Goal: Obtain resource: Download file/media

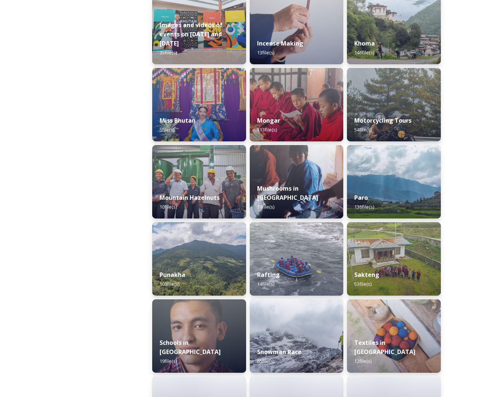
scroll to position [533, 0]
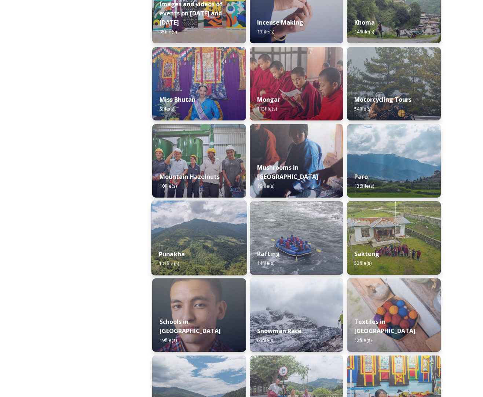
click at [200, 232] on img at bounding box center [199, 237] width 96 height 75
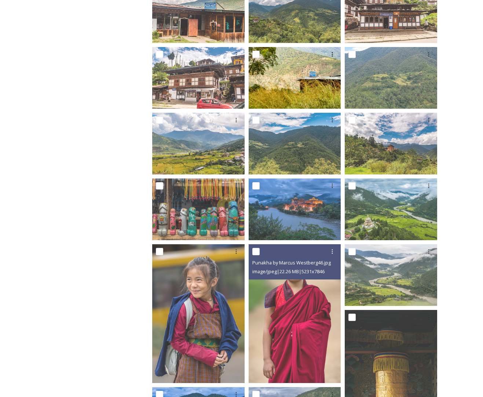
scroll to position [241, 0]
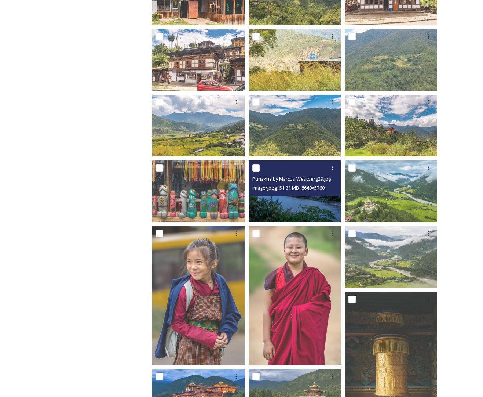
click at [315, 208] on img at bounding box center [295, 191] width 92 height 62
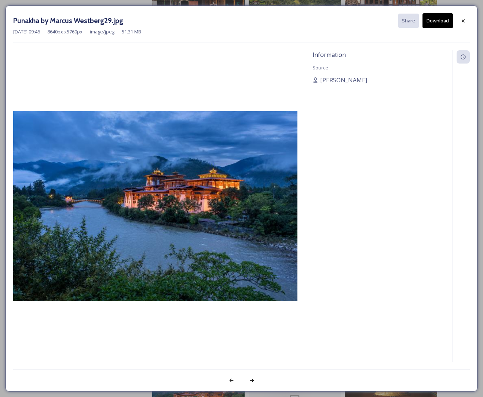
click at [315, 208] on div "Information Source [PERSON_NAME]" at bounding box center [379, 205] width 148 height 311
click at [141, 130] on img at bounding box center [155, 206] width 284 height 190
click at [459, 19] on div at bounding box center [463, 20] width 13 height 13
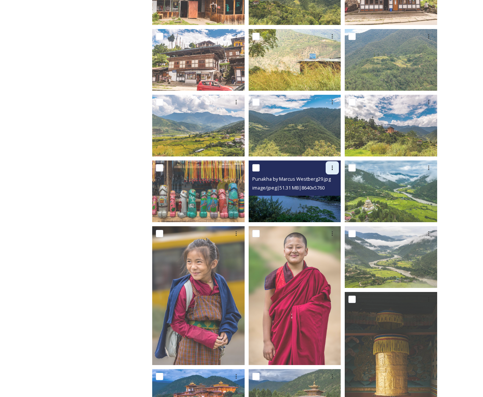
click at [332, 168] on icon at bounding box center [333, 168] width 6 height 6
click at [328, 181] on span "View File" at bounding box center [322, 183] width 19 height 7
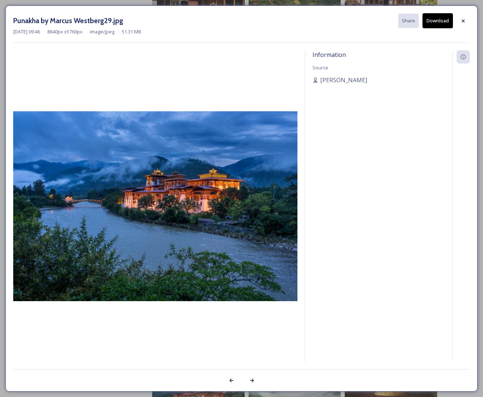
click at [192, 139] on img at bounding box center [155, 206] width 284 height 190
click at [467, 19] on div at bounding box center [463, 20] width 13 height 13
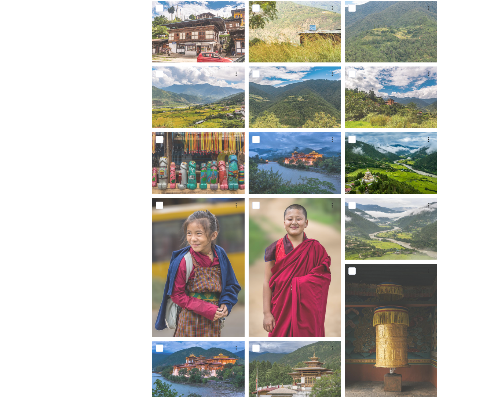
scroll to position [270, 0]
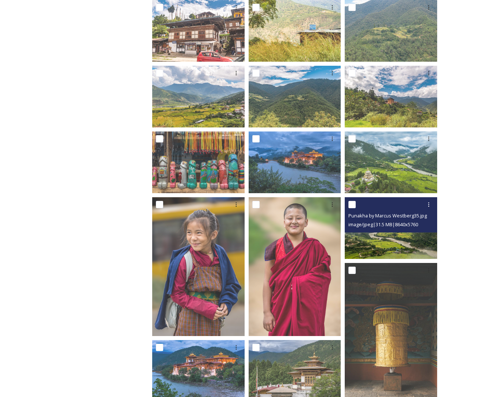
click at [399, 242] on img at bounding box center [391, 228] width 92 height 62
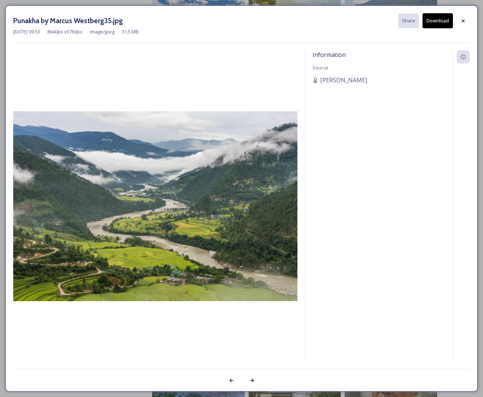
click at [176, 160] on img at bounding box center [155, 206] width 284 height 190
click at [138, 144] on img at bounding box center [155, 206] width 284 height 190
click at [132, 190] on img at bounding box center [155, 206] width 284 height 190
click at [460, 20] on div at bounding box center [463, 20] width 13 height 13
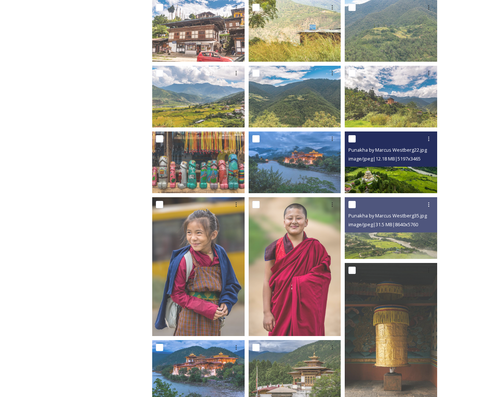
click at [375, 172] on img at bounding box center [391, 162] width 92 height 62
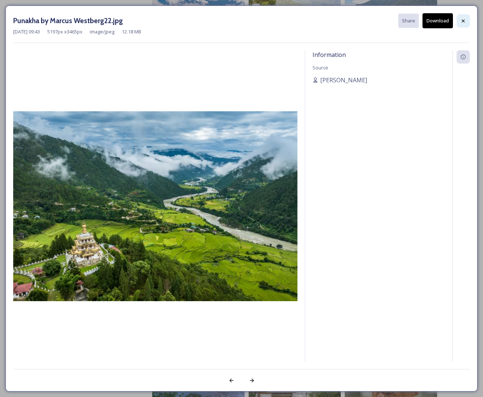
click at [461, 18] on icon at bounding box center [464, 21] width 6 height 6
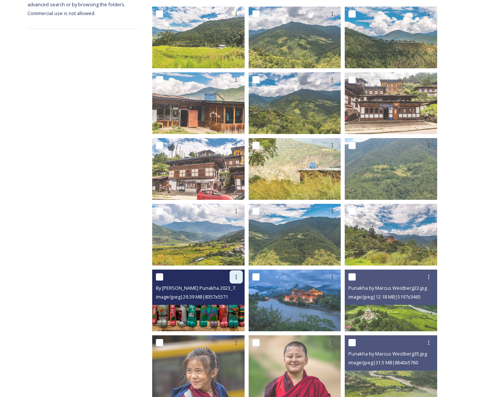
scroll to position [28, 0]
